Goal: Information Seeking & Learning: Understand process/instructions

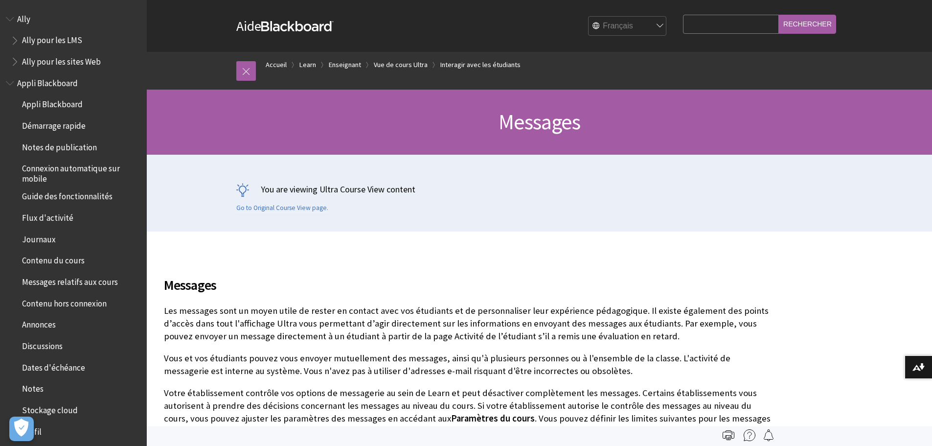
click at [562, 376] on p "Vous et vos étudiants pouvez vous envoyer mutuellement des messages, ainsi qu'à…" at bounding box center [467, 364] width 607 height 25
click at [547, 342] on p "Les messages sont un moyen utile de rester en contact avec vos étudiants et de …" at bounding box center [467, 323] width 607 height 39
drag, startPoint x: 401, startPoint y: 320, endPoint x: 379, endPoint y: 305, distance: 26.3
click at [400, 320] on p "Les messages sont un moyen utile de rester en contact avec vos étudiants et de …" at bounding box center [467, 323] width 607 height 39
click at [459, 335] on p "Les messages sont un moyen utile de rester en contact avec vos étudiants et de …" at bounding box center [467, 323] width 607 height 39
